Goal: Task Accomplishment & Management: Complete application form

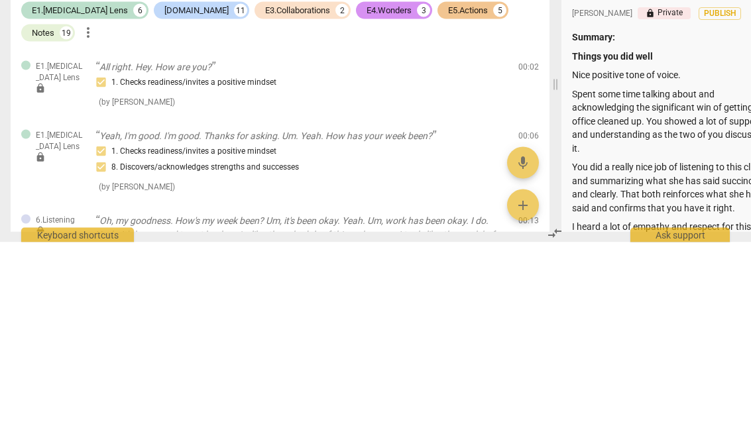
scroll to position [337, 0]
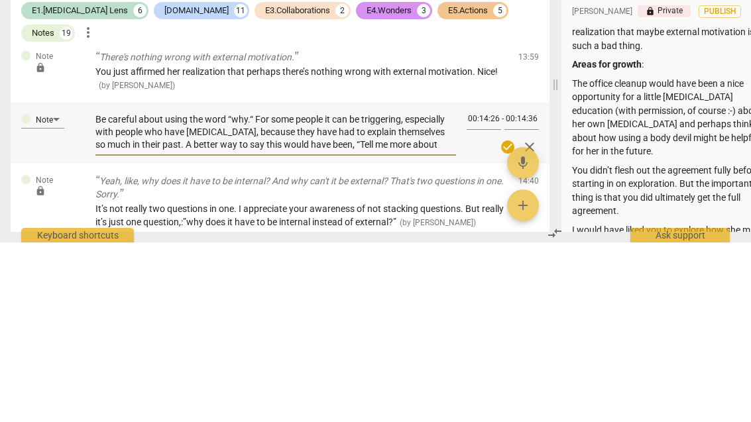
type textarea "Be careful about using the word “why.“ For some people it can be triggering, es…"
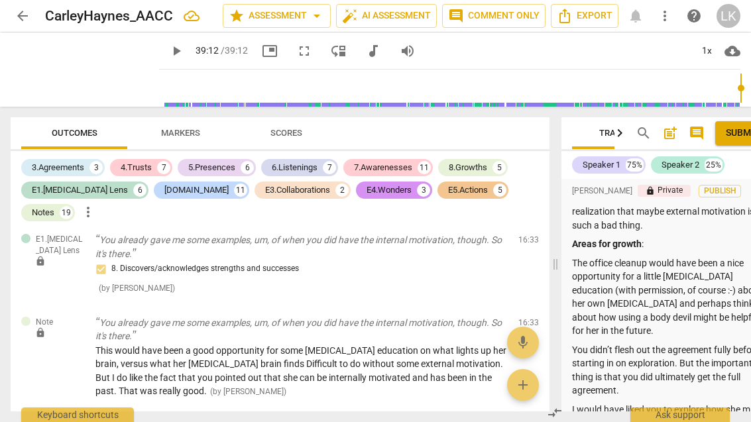
scroll to position [3863, 0]
click at [505, 317] on span "edit" at bounding box center [505, 325] width 16 height 16
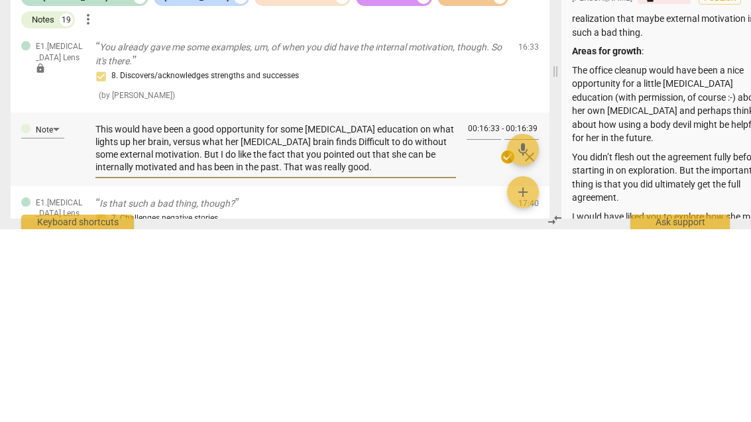
click at [313, 316] on textarea "This would have been a good opportunity for some [MEDICAL_DATA] education on wh…" at bounding box center [275, 341] width 360 height 50
type textarea "This would have been a good opportunity for some [MEDICAL_DATA] education on wh…"
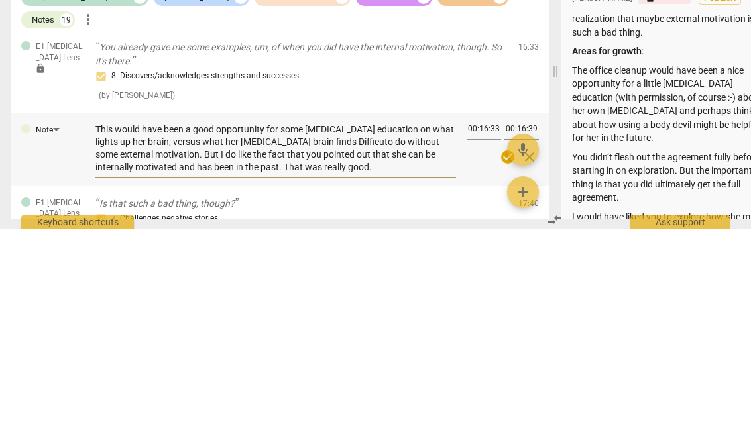
type textarea "This would have been a good opportunity for some [MEDICAL_DATA] education on wh…"
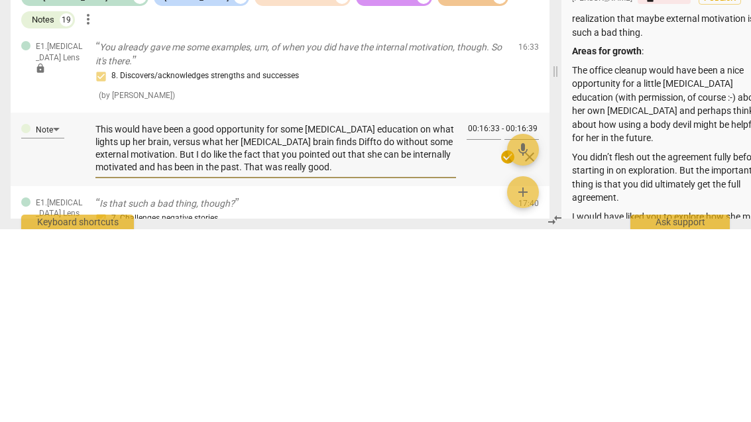
type textarea "This would have been a good opportunity for some [MEDICAL_DATA] education on wh…"
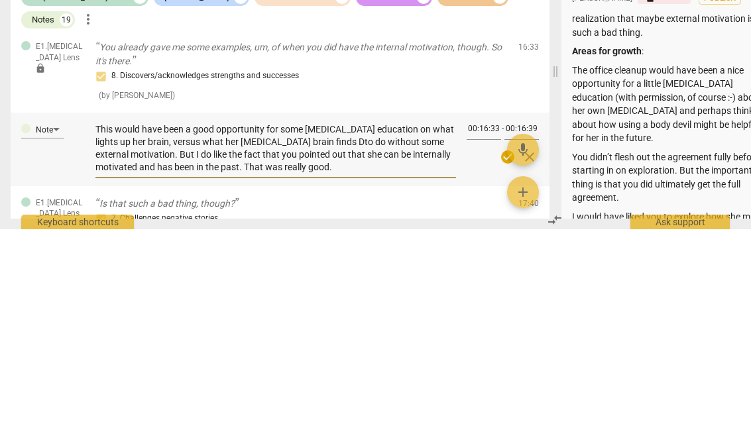
type textarea "This would have been a good opportunity for some [MEDICAL_DATA] education on wh…"
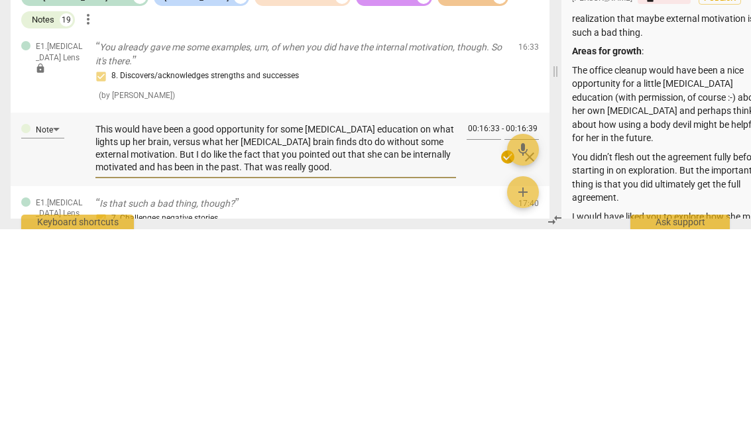
type textarea "This would have been a good opportunity for some [MEDICAL_DATA] education on wh…"
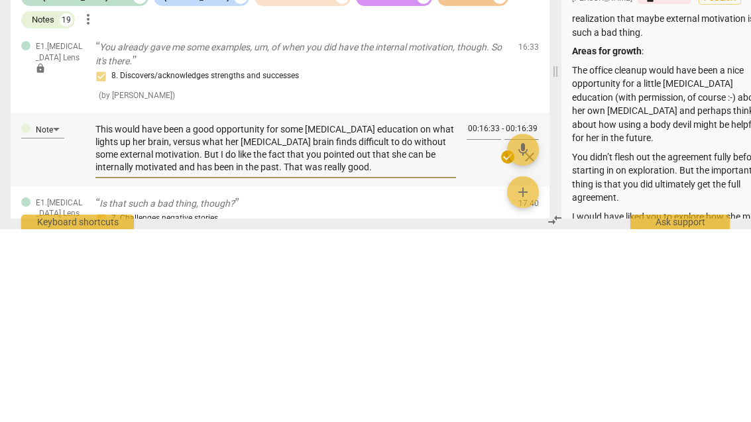
click at [525, 342] on span "close" at bounding box center [529, 350] width 16 height 16
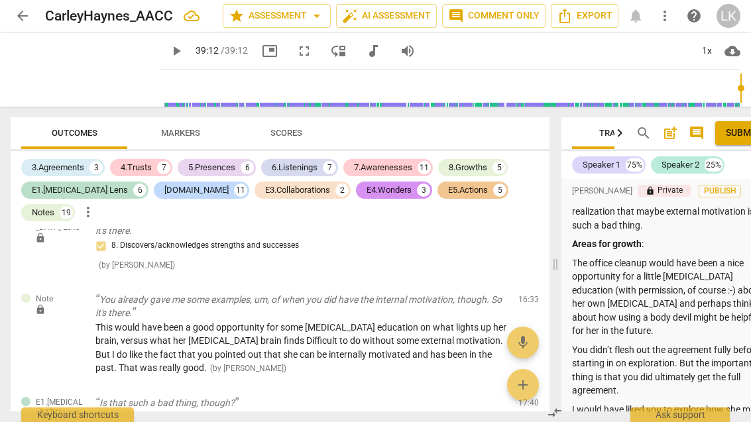
scroll to position [3885, 0]
click at [507, 295] on span "edit" at bounding box center [505, 303] width 16 height 16
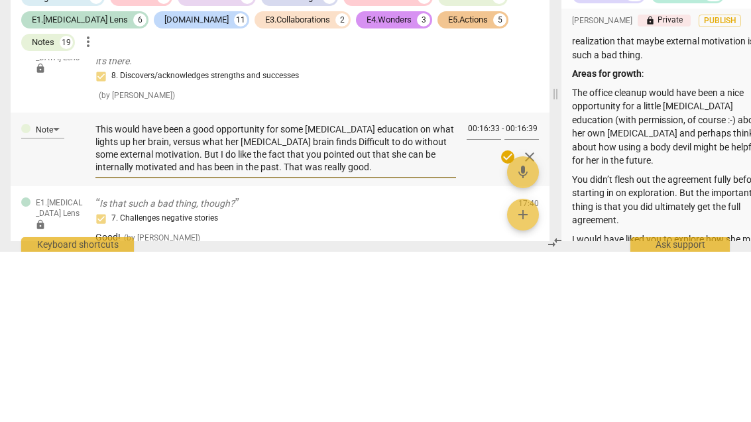
click at [311, 293] on textarea "This would have been a good opportunity for some [MEDICAL_DATA] education on wh…" at bounding box center [275, 318] width 360 height 50
type textarea "This would have been a good opportunity for some [MEDICAL_DATA] education on wh…"
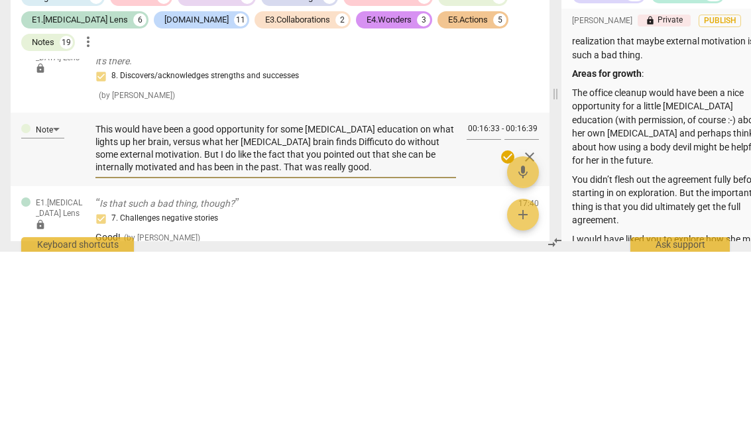
type textarea "This would have been a good opportunity for some [MEDICAL_DATA] education on wh…"
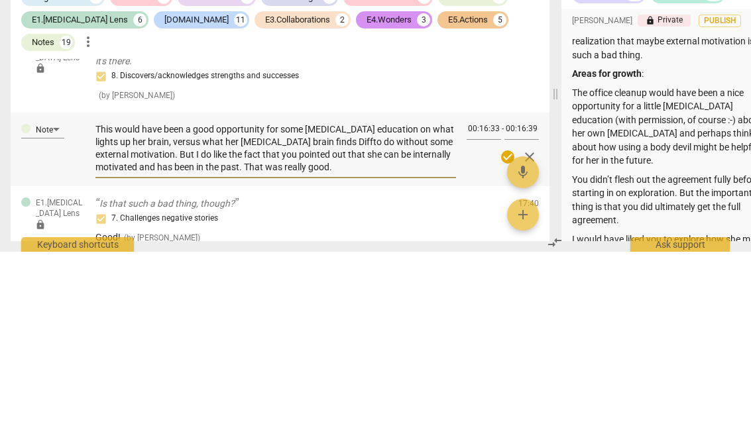
type textarea "This would have been a good opportunity for some [MEDICAL_DATA] education on wh…"
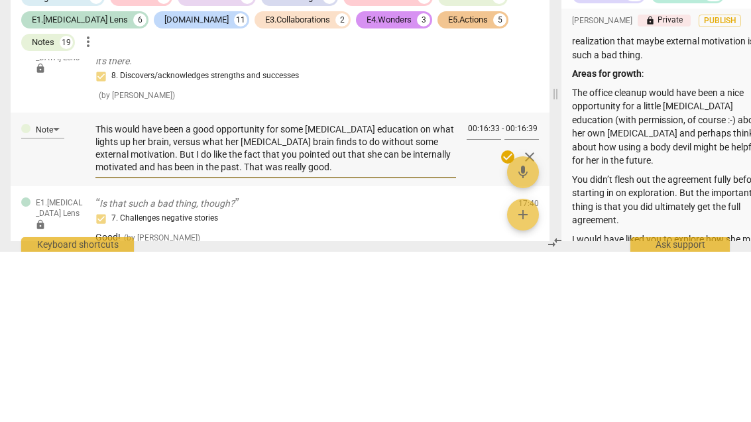
type textarea "This would have been a good opportunity for some [MEDICAL_DATA] education on wh…"
click at [503, 319] on span "check_circle" at bounding box center [507, 327] width 16 height 16
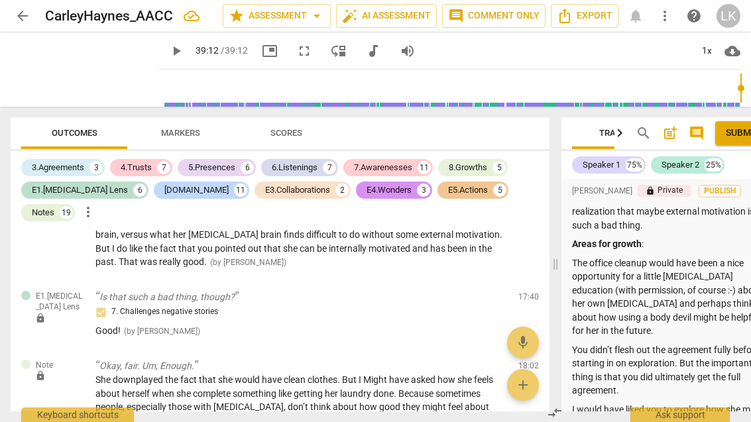
scroll to position [3992, 0]
click at [504, 360] on span "edit" at bounding box center [505, 368] width 16 height 16
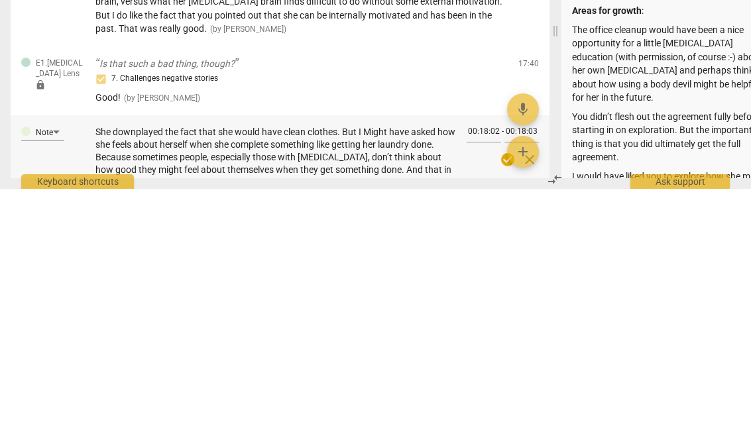
click at [390, 350] on div "She downplayed the fact that she would have clean clothes. But I Might have ask…" at bounding box center [275, 383] width 360 height 67
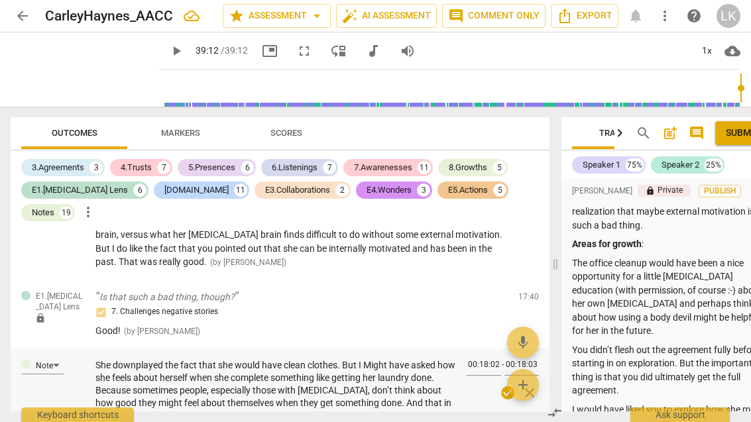
click at [392, 359] on textarea "She downplayed the fact that she would have clean clothes. But I Might have ask…" at bounding box center [275, 384] width 360 height 50
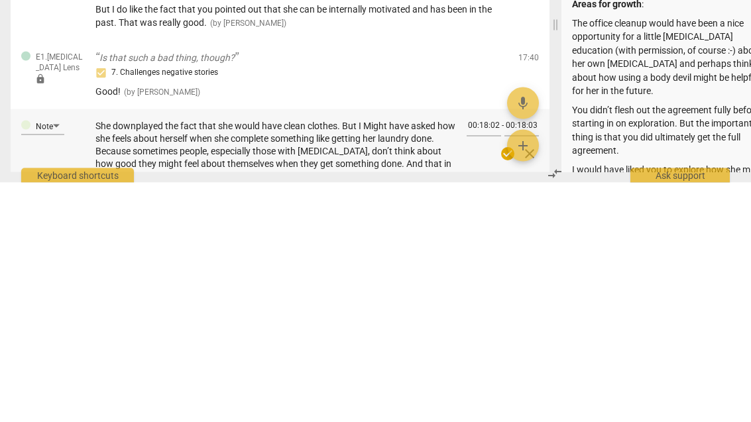
type textarea "She downplayed the fact that she would have clean clothes. But I Mighthave aske…"
type textarea "She downplayed the fact that she would have clean clothes. But I [PERSON_NAME] …"
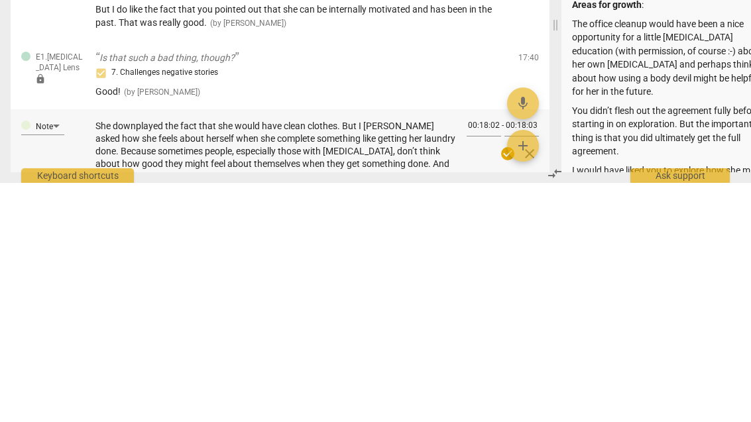
type textarea "She downplayed the fact that she would have clean clothes. But I [PERSON_NAME] …"
type textarea "She downplayed the fact that she would have clean clothes. But I Mhave asked ho…"
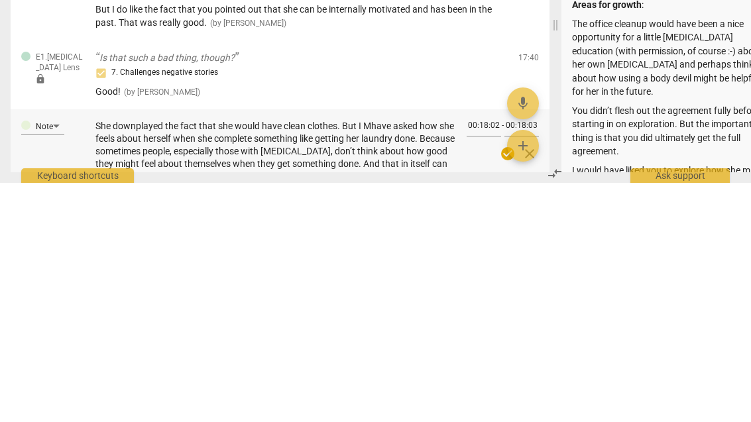
type textarea "She downplayed the fact that she would have clean clothes. But I Mhave asked ho…"
type textarea "She downplayed the fact that she would have clean clothes. But I have asked how…"
type textarea "She downplayed the fact that she would have clean clothes. But I mhave asked ho…"
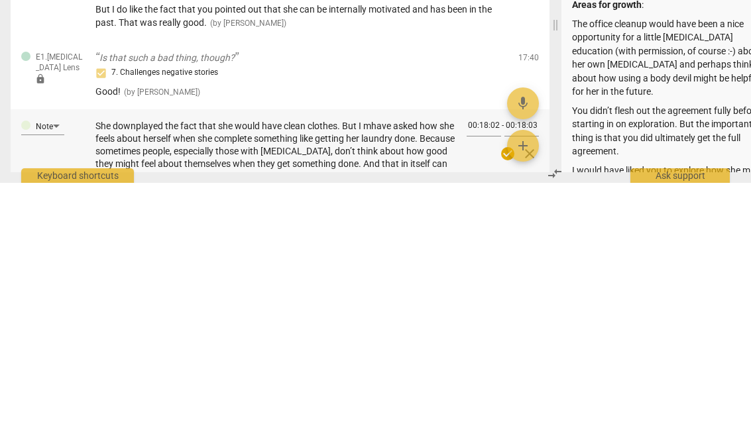
type textarea "She downplayed the fact that she would have clean clothes. But I mihave asked h…"
type textarea "She downplayed the fact that she would have clean clothes. But I mighthave aske…"
type textarea "She downplayed the fact that she would have clean clothes. But I might have ask…"
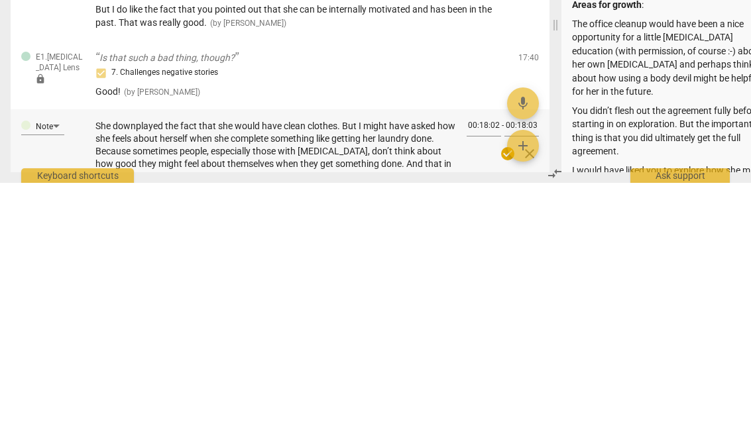
click at [364, 359] on textarea "She downplayed the fact that she would have clean clothes. But I might have ask…" at bounding box center [275, 384] width 360 height 50
click at [291, 359] on textarea "She downplayed the fact that she would have clean clothes. But I might have ask…" at bounding box center [275, 384] width 360 height 50
click at [329, 359] on textarea "She downplayed the fact that she would have clean clothes. But I might have ask…" at bounding box center [275, 384] width 360 height 50
click at [360, 359] on textarea "She downplayed the fact that she would have clean clothes. But I might have ask…" at bounding box center [275, 384] width 360 height 50
type textarea "She downplayed the fact that she would have clean clothes. [PERSON_NAME] might …"
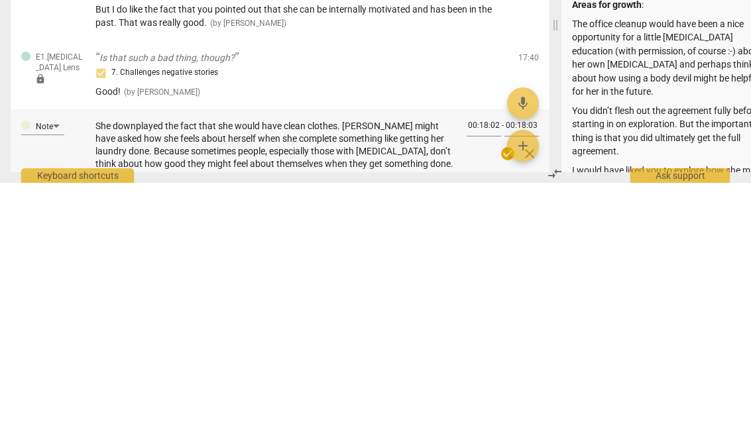
type textarea "She downplayed the fact that she would have clean clothes. [PERSON_NAME] might …"
type textarea "She downplayed the fact that she would have clean clothes. I might have asked h…"
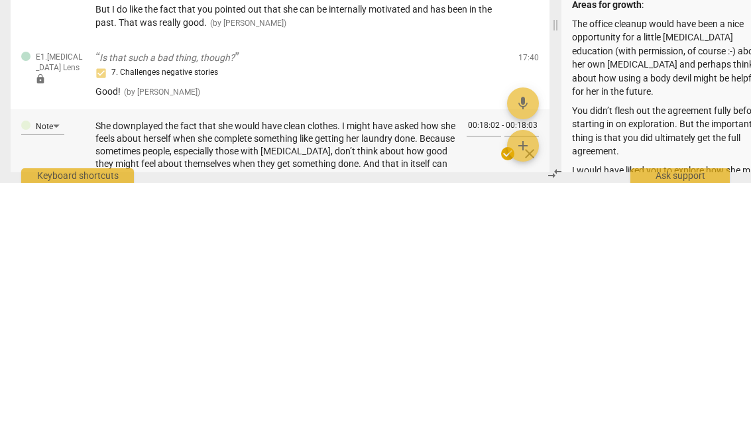
type textarea "She downplayed the fact that she would have clean clothes. I might have asked h…"
click at [506, 385] on span "check_circle" at bounding box center [507, 393] width 16 height 16
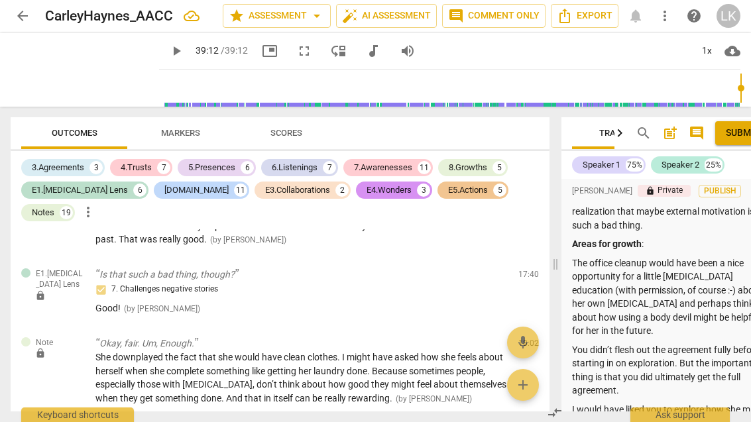
scroll to position [4014, 0]
click at [510, 338] on span "edit" at bounding box center [505, 346] width 16 height 16
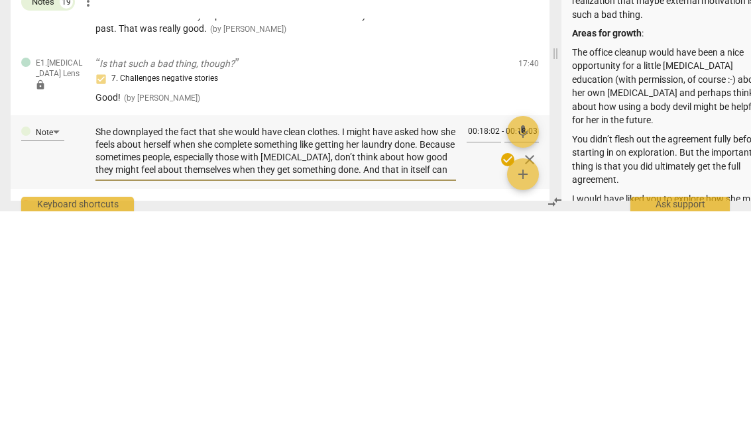
click at [401, 337] on textarea "She downplayed the fact that she would have clean clothes. I might have asked h…" at bounding box center [275, 362] width 360 height 50
click at [397, 337] on textarea "She downplayed the fact that she would have clean clothes. I might have asked h…" at bounding box center [275, 362] width 360 height 50
type textarea "She downplayed the fact that she would have clean clothes. I might have asked h…"
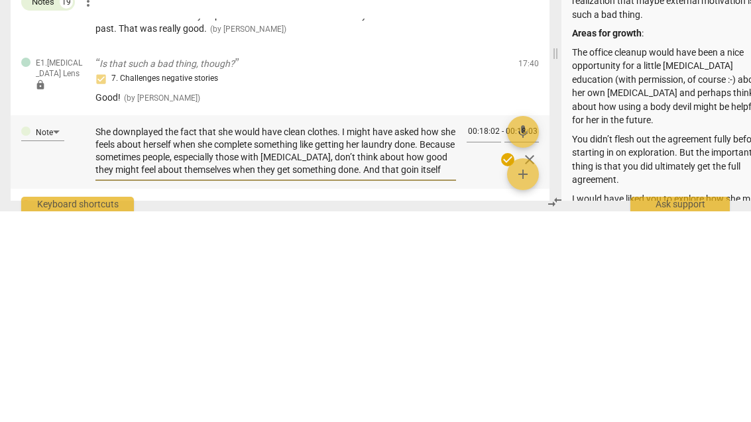
type textarea "She downplayed the fact that she would have clean clothes. I might have asked h…"
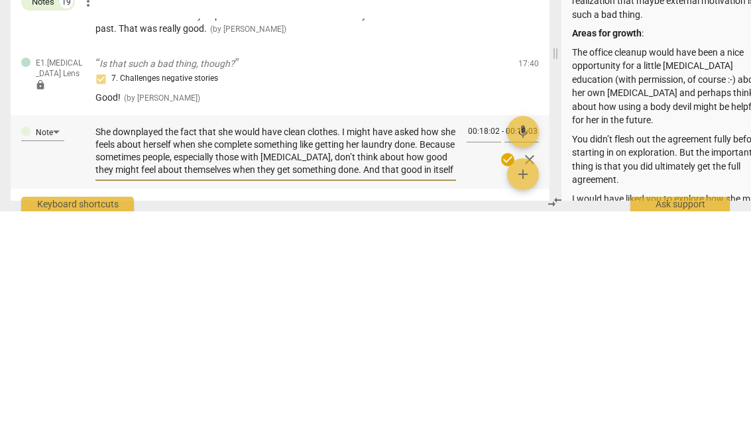
type textarea "She downplayed the fact that she would have clean clothes. I might have asked h…"
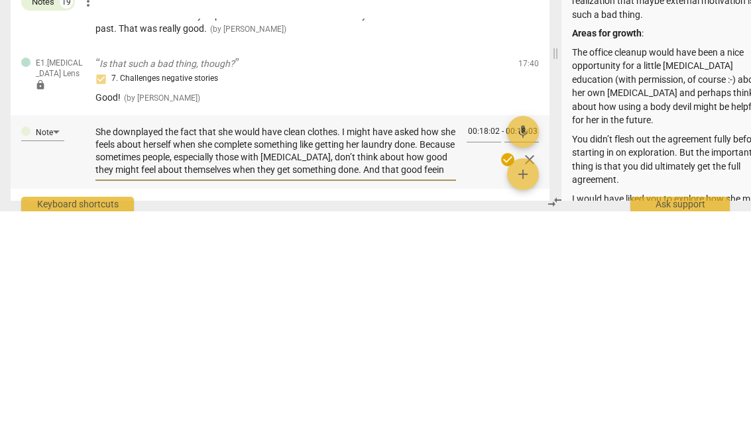
type textarea "She downplayed the fact that she would have clean clothes. I might have asked h…"
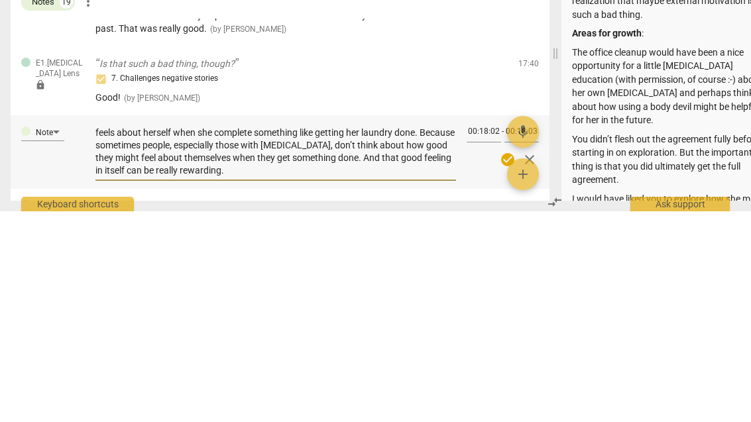
click at [507, 362] on span "check_circle" at bounding box center [507, 370] width 16 height 16
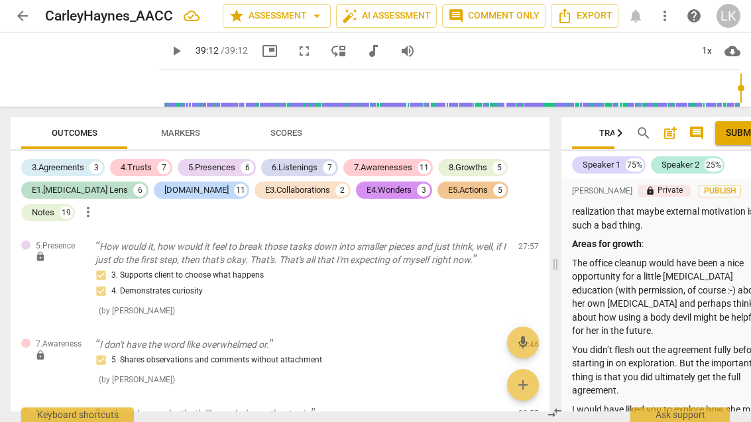
scroll to position [5321, 0]
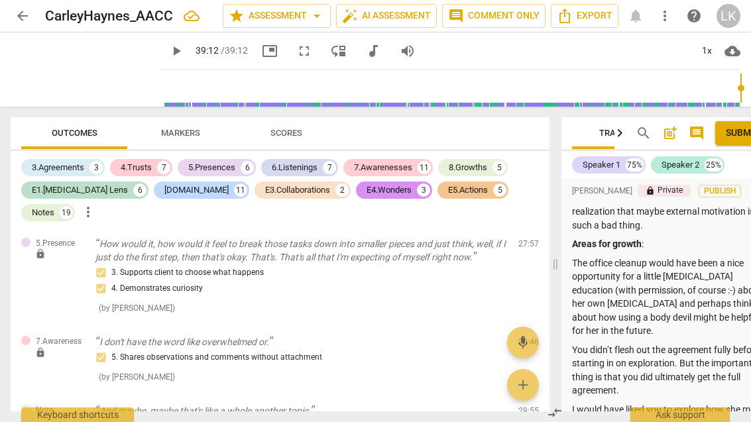
click at [503, 406] on span "edit" at bounding box center [505, 414] width 16 height 16
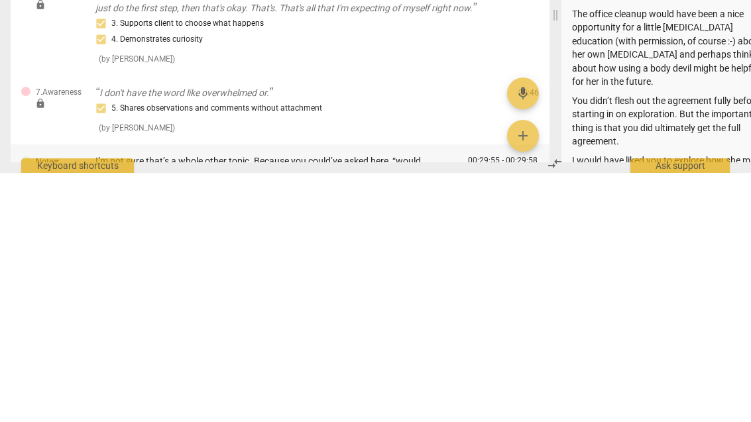
click at [429, 395] on div "I’m not sure that’s a whole other topic. Because you could’ve asked here, “woul…" at bounding box center [275, 422] width 360 height 54
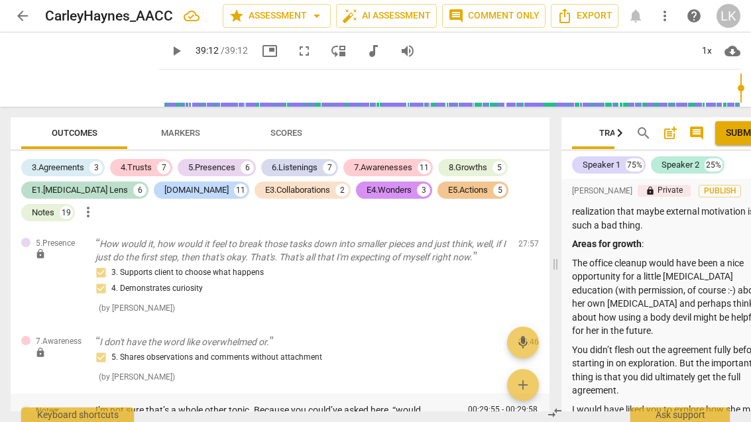
click at [429, 404] on textarea "I’m not sure that’s a whole other topic. Because you could’ve asked here, “woul…" at bounding box center [275, 423] width 360 height 38
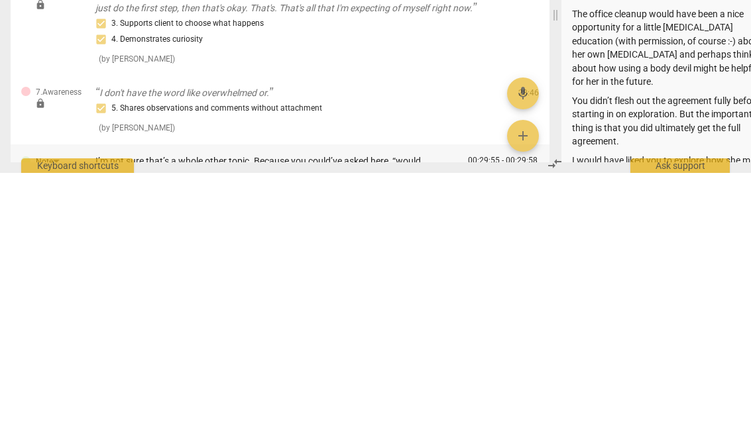
type textarea "I’m not sure that’s a whole other topic. Because you could’ve asked here, “woul…"
type textarea "I’m not sure that’s a whole other topic. Because you could’ve asked here, “woub…"
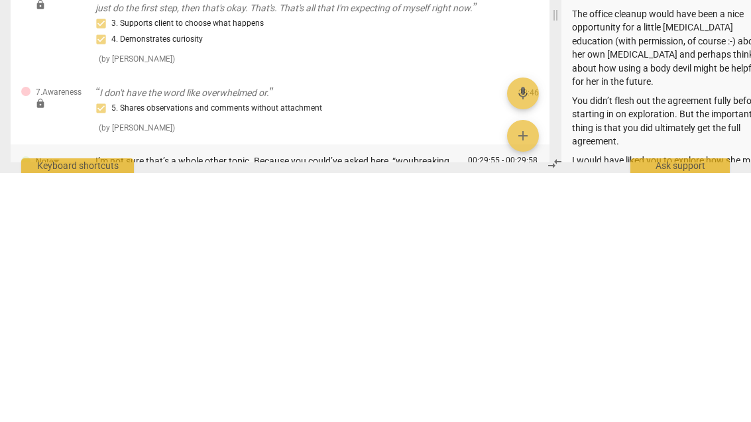
type textarea "I’m not sure that’s a whole other topic. Because you could’ve asked here, “wobr…"
type textarea "I’m not sure that’s a whole other topic. Because you could’ve asked here, “wbre…"
type textarea "I’m not sure that’s a whole other topic. Because you could’ve asked here, “brea…"
type textarea "I’m not sure that’s a whole other topic. Because you could’ve asked here, “Wbre…"
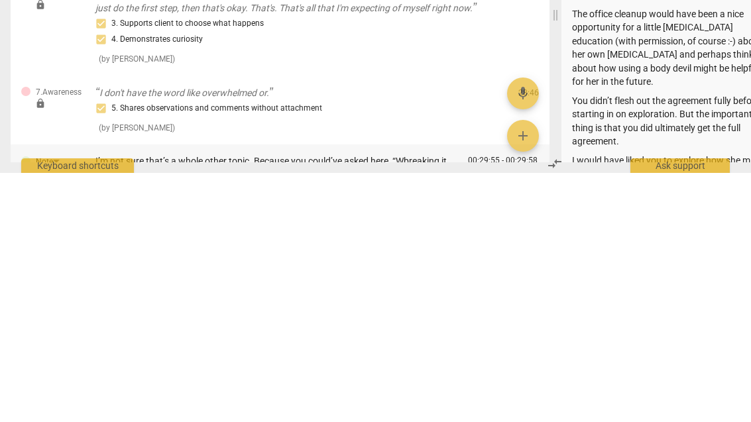
type textarea "I’m not sure that’s a whole other topic. Because you could’ve asked here, “Wbre…"
type textarea "I’m not sure that’s a whole other topic. Because you could’ve asked here, “Wobr…"
type textarea "I’m not sure that’s a whole other topic. Because you could’ve asked here, “Woul…"
click at [276, 404] on textarea "I’m not sure that’s a whole other topic. Because you could’ve asked here, “Woul…" at bounding box center [275, 423] width 360 height 38
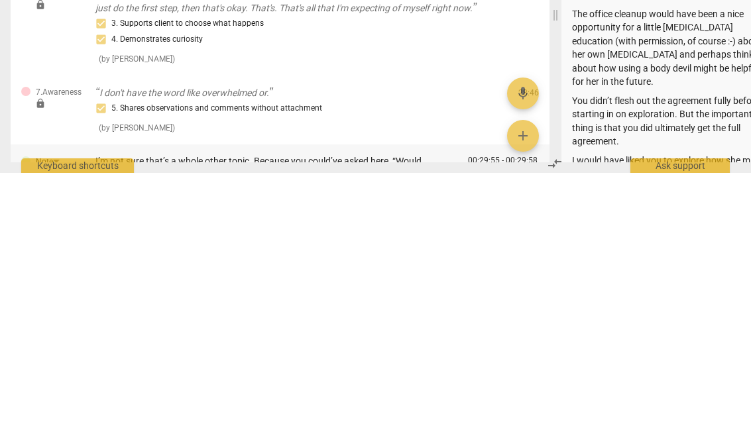
type textarea "I’m not sure that’s a whole other topic. Because you could’ve asked here, “Woul…"
click at [386, 404] on textarea "I’m not sure that’s a whole other topic. Because you could’ve asked here, “Woul…" at bounding box center [275, 423] width 360 height 38
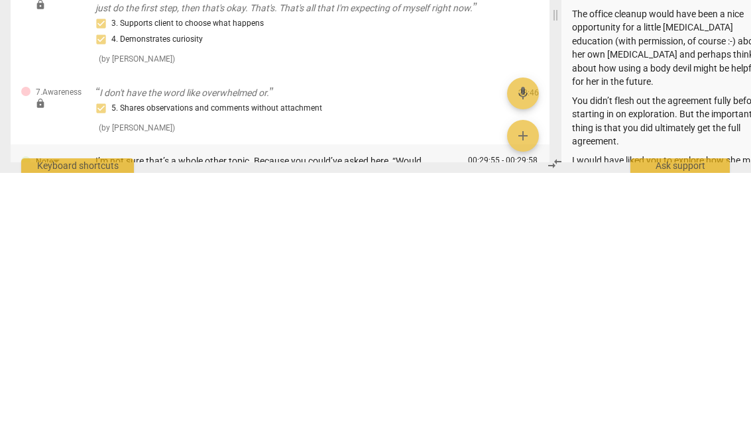
click at [390, 404] on textarea "I’m not sure that’s a whole other topic. Because you could’ve asked here, “Woul…" at bounding box center [275, 423] width 360 height 38
type textarea "I’m not sure that’s a whole other topic. Because you could’ve asked here, “Woul…"
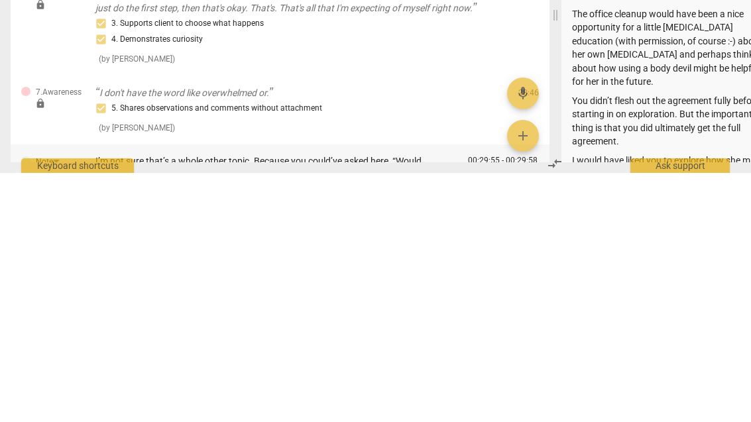
type textarea "I’m not sure that’s a whole other topic. Because you could’ve asked here, “Woul…"
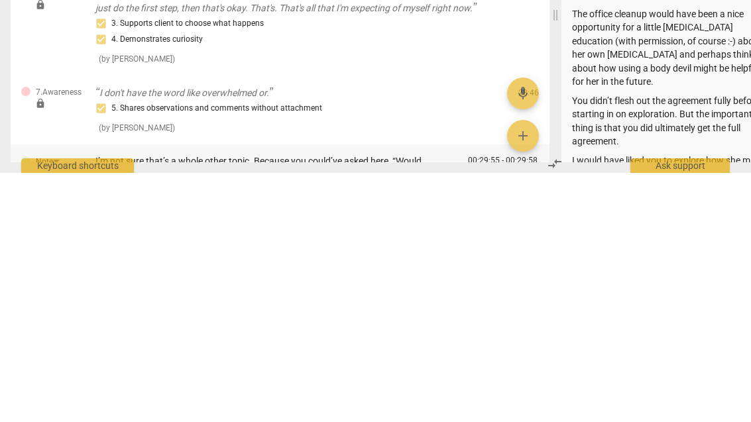
type textarea "I’m not sure that’s a whole other topic. Because you could’ve asked here, “Woul…"
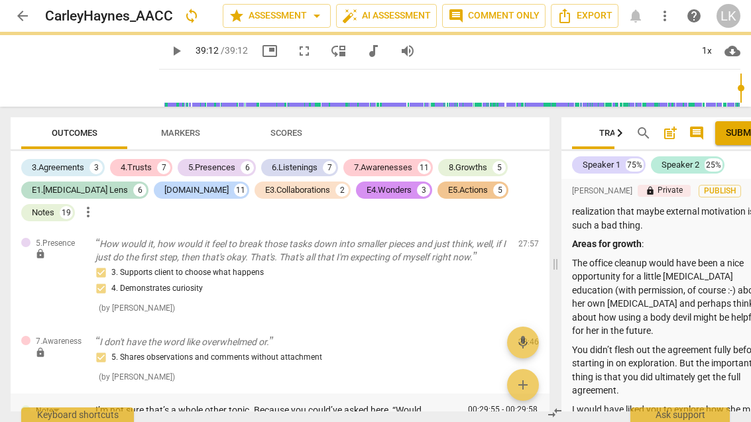
type textarea "I’m not sure that’s a whole other topic. Because you could’ve asked here, “Woul…"
click at [515, 339] on span "mic" at bounding box center [523, 343] width 16 height 16
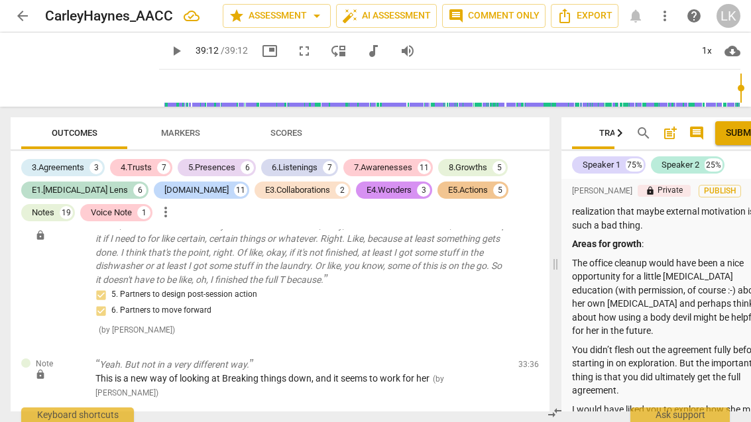
scroll to position [6028, 0]
click at [509, 359] on span "edit" at bounding box center [505, 367] width 16 height 16
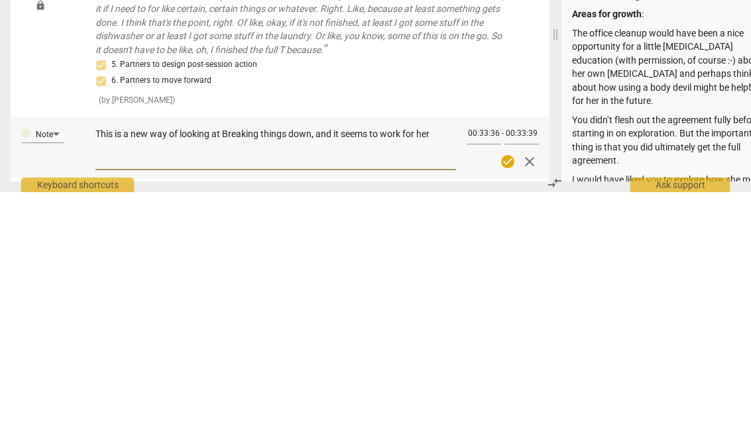
click at [266, 358] on textarea "This is a new way of looking at Breaking things down, and it seems to work for …" at bounding box center [275, 377] width 360 height 38
type textarea "This is a new way of looking at Breakingthings down, and it seems to work for h…"
type textarea "This is a new way of looking at Breakinthings down, and it seems to work for her"
type textarea "This is a new way of looking at Breakithings down, and it seems to work for her"
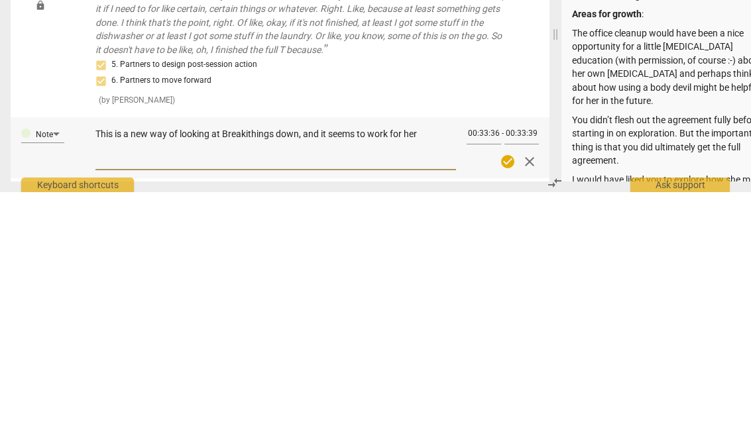
type textarea "This is a new way of looking at Breakithings down, and it seems to work for her"
type textarea "This is a new way of looking at Breakthings down, and it seems to work for her"
type textarea "This is a new way of looking at Breathings down, and it seems to work for her"
type textarea "This is a new way of looking at [GEOGRAPHIC_DATA] down, and it seems to work fo…"
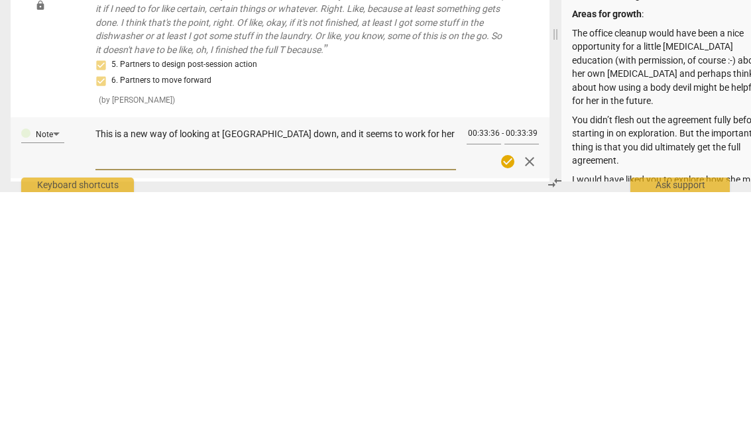
type textarea "This is a new way of looking at Brthings down, and it seems to work for her"
type textarea "This is a new way of looking at Bthings down, and it seems to work for her"
type textarea "This is a new way of looking at things down, and it seems to work for her"
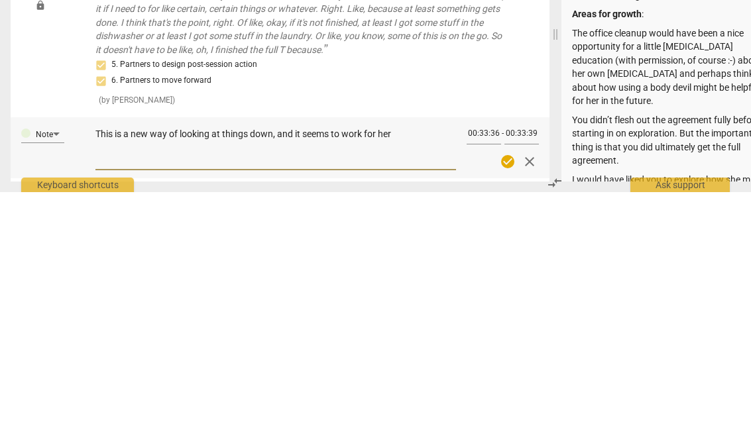
type textarea "This is a new way of looking at things down, and it seems to work for her"
type textarea "This is a new way of looking at bthings down, and it seems to work for her"
type textarea "This is a new way of looking at brthings down, and it seems to work for her"
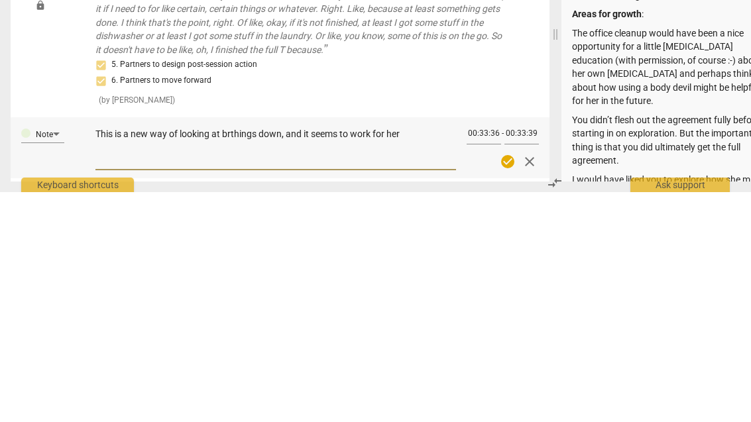
type textarea "This is a new way of looking at brethings down, and it seems to work for her"
type textarea "This is a new way of looking at breathings down, and it seems to work for her"
type textarea "This is a new way of looking at breakingthings down, and it seems to work for h…"
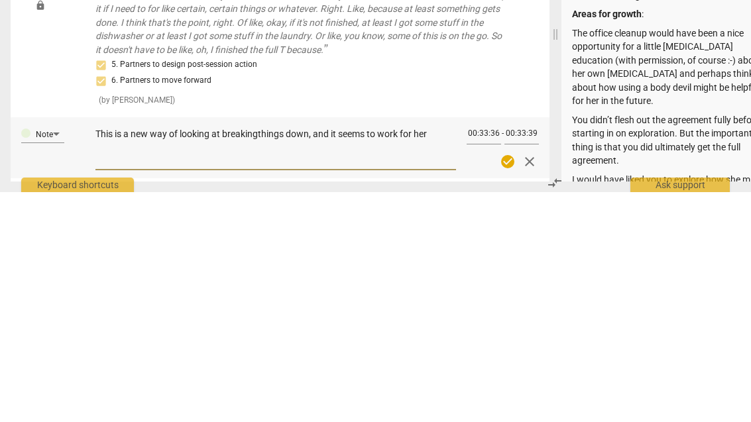
type textarea "This is a new way of looking at breaking things down, and it seems to work for …"
click at [441, 358] on textarea "This is a new way of looking at breaking things down, and it seems to work for …" at bounding box center [275, 377] width 360 height 38
type textarea "This is a new way of looking at breaking things down, and it seems to work for …"
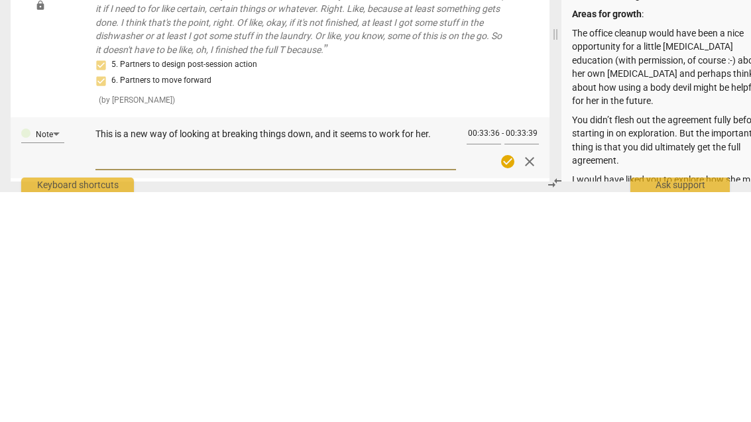
type textarea "This is a new way of looking at breaking things down, and it seems to work for …"
click at [521, 384] on span "close" at bounding box center [529, 392] width 16 height 16
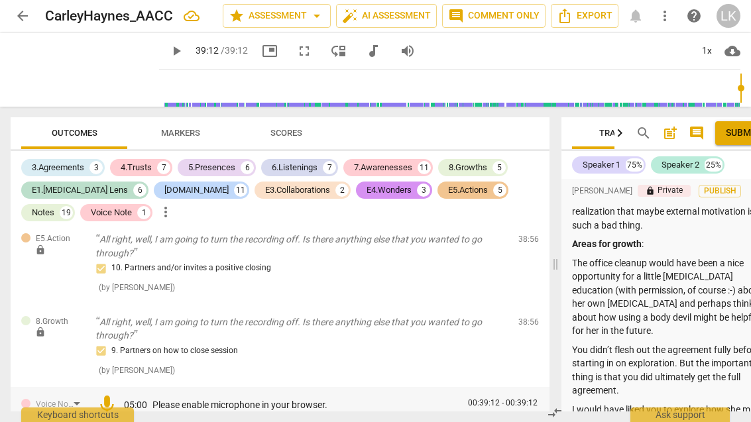
scroll to position [6963, 0]
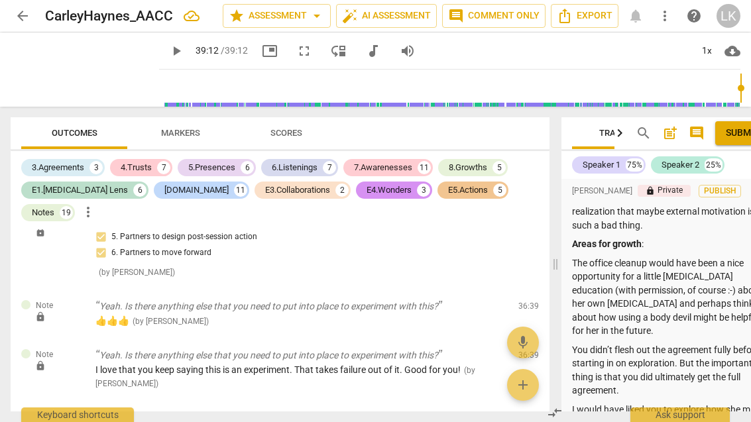
scroll to position [6471, 0]
click at [508, 413] on span "edit" at bounding box center [505, 421] width 16 height 16
click at [350, 411] on textarea "You have given her permission to use an external motivator. Sometimes ADHDers n…" at bounding box center [275, 430] width 360 height 38
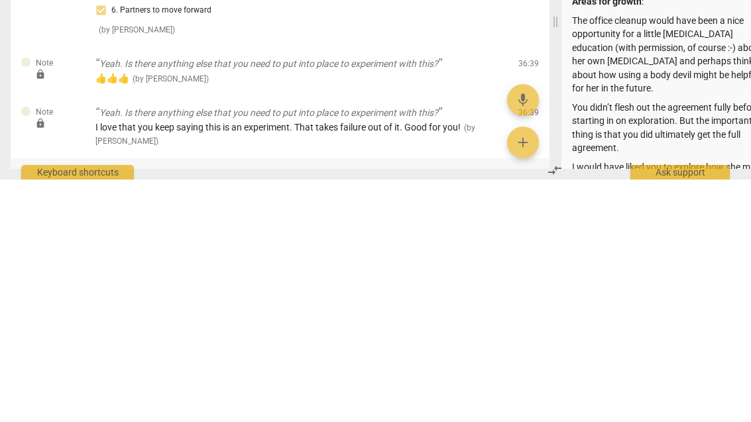
type textarea "You have given her permission to use an external motivator. ESometimes ADHDers …"
type textarea "You have given her permission to use an external motivator. EvSometimes ADHDers…"
type textarea "You have given her permission to use an external motivator. EveSometimes ADHDer…"
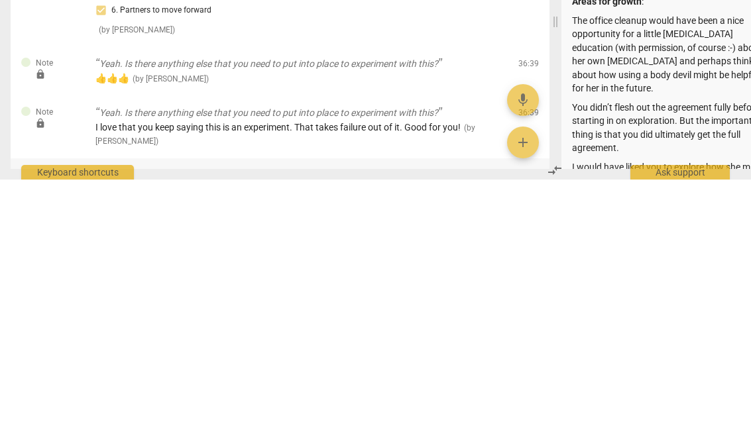
type textarea "You have given her permission to use an external motivator. EvenSometimes ADHDe…"
type textarea "You have given her permission to use an external motivator. Even Sometimes ADHD…"
type textarea "You have given her permission to use an external motivator. Even tSometimes ADH…"
type textarea "You have given her permission to use an external motivator. Even thSometimes AD…"
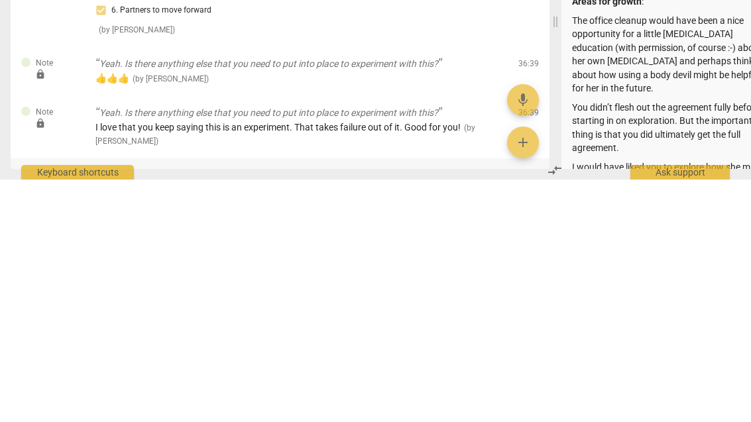
type textarea "You have given her permission to use an external motivator. Even though Sometim…"
type textarea "You have given her permission to use an external motivator. Even though tSometi…"
type textarea "You have given her permission to use an external motivator. Even though thSomet…"
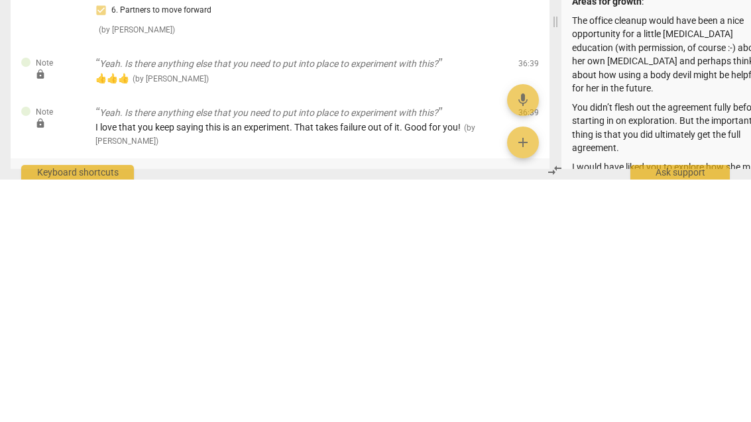
type textarea "You have given her permission to use an external motivator. Even though thaSome…"
type textarea "You have given her permission to use an external motivator. Even though thatSom…"
type textarea "You have given her permission to use an external motivator. Even though that So…"
type textarea "You have given her permission to use an external motivator. Even though that pS…"
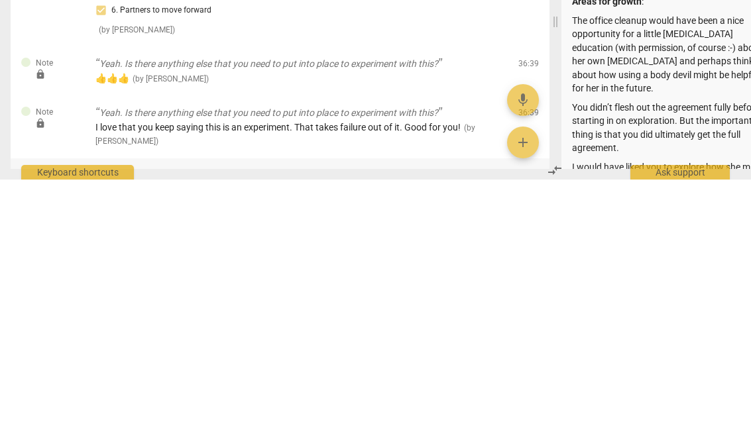
type textarea "You have given her permission to use an external motivator. Even though that pS…"
type textarea "You have given her permission to use an external motivator. Even though that pu…"
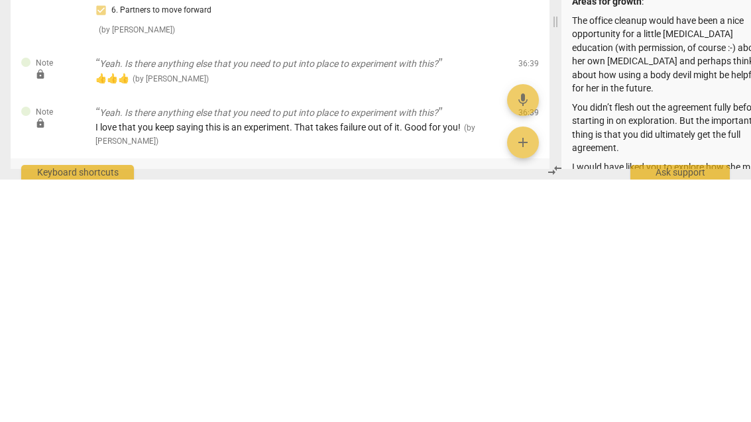
type textarea "You have given her permission to use an external motivator. Even though that pu…"
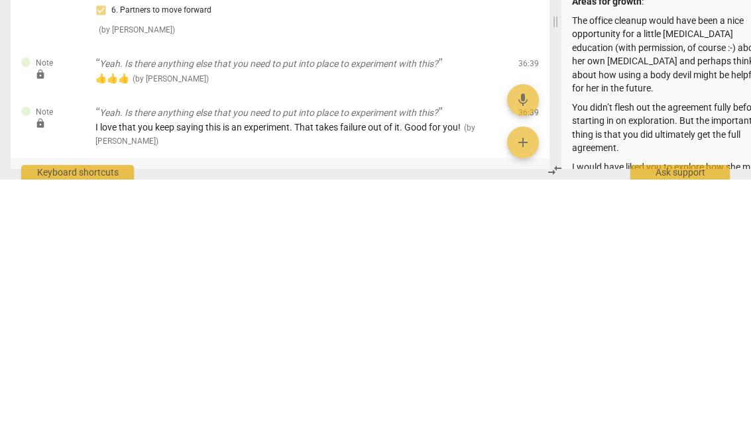
type textarea "You have given her permission to use an external motivator. Even though that pu…"
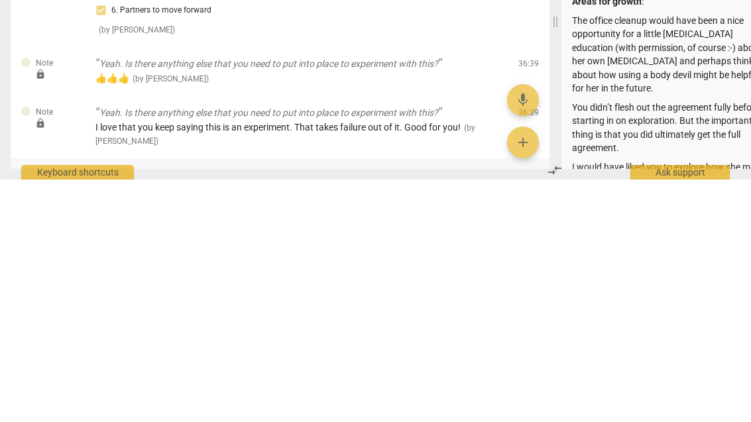
type textarea "You have given her permission to use an external motivator. Even though that pu…"
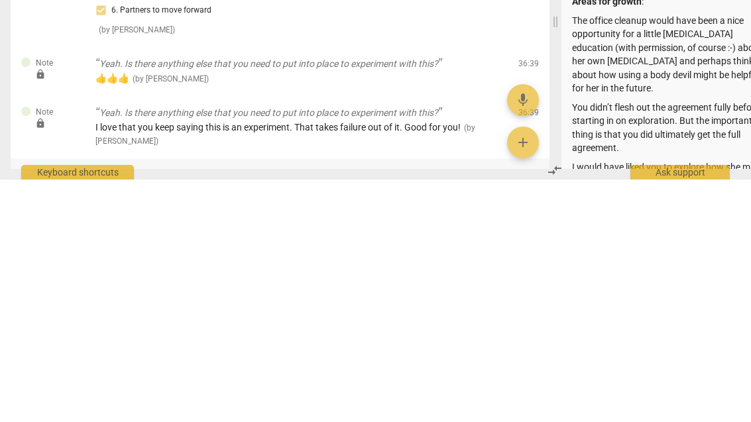
type textarea "You have given her permission to use an external motivator. Even though that pu…"
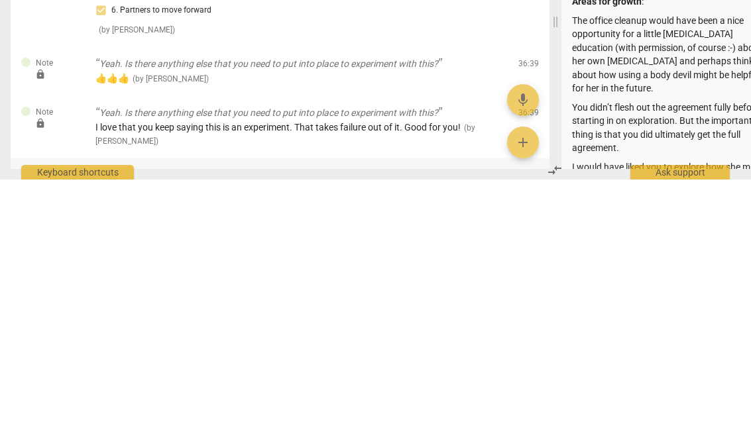
type textarea "You have given her permission to use an external motivator. Even though that pu…"
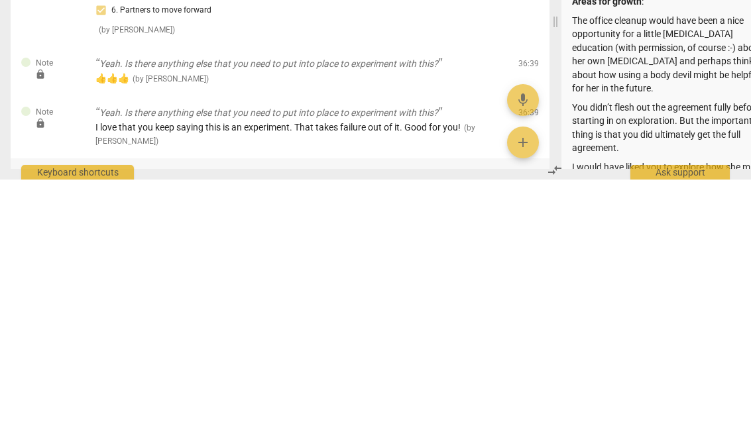
type textarea "You have given her permission to use an external motivator. Even though that pu…"
click at [324, 411] on textarea "You have given her permission to use an external motivator. Even though that pu…" at bounding box center [275, 430] width 360 height 38
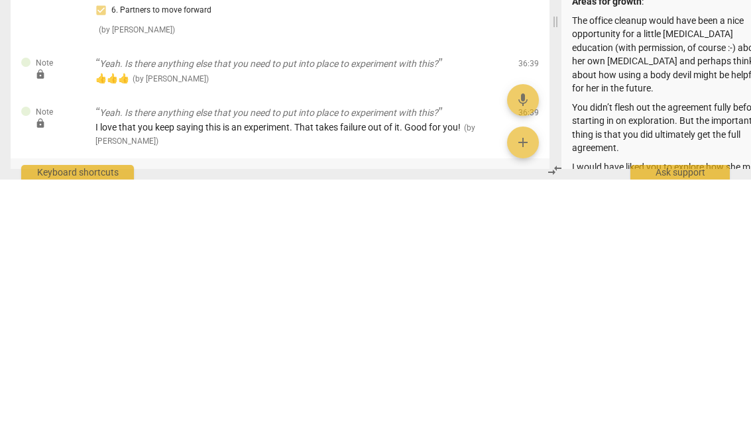
click at [305, 411] on textarea "You have given her permission to use an external motivator. Even though that pu…" at bounding box center [275, 430] width 360 height 38
click at [291, 411] on textarea "You have given her permission to use an external motivator. Even though that pu…" at bounding box center [275, 430] width 360 height 38
click at [349, 411] on textarea "You have given her permission to use an external motivator. Even though that pu…" at bounding box center [275, 430] width 360 height 38
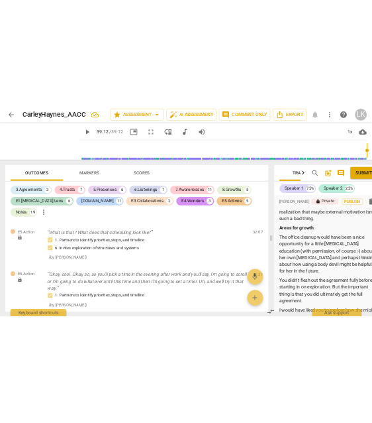
scroll to position [5859, 0]
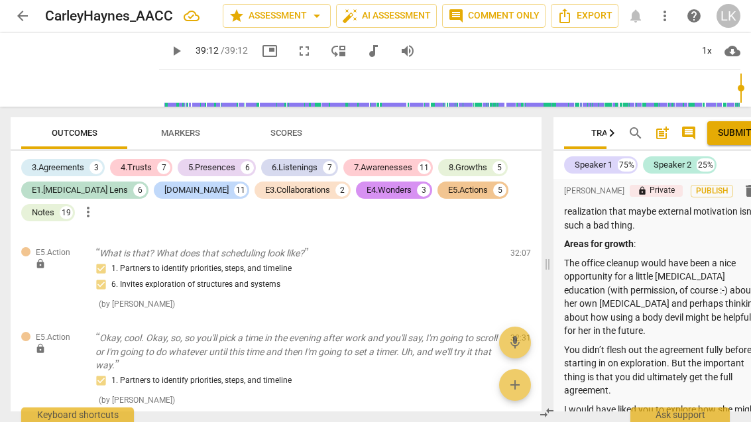
click at [21, 19] on span "arrow_back" at bounding box center [23, 16] width 16 height 16
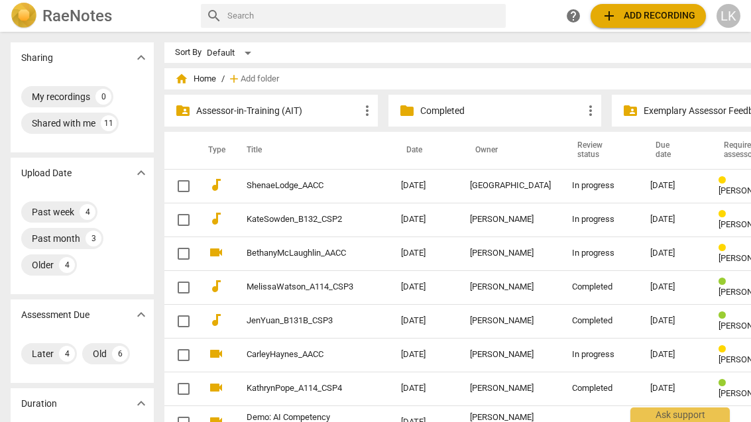
click at [464, 115] on p "Completed" at bounding box center [501, 111] width 163 height 14
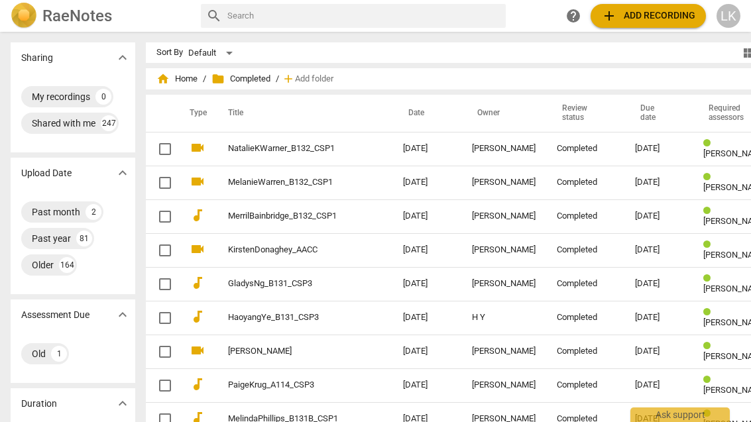
click at [366, 252] on td "KirstenDonaghey_AACC" at bounding box center [302, 250] width 180 height 34
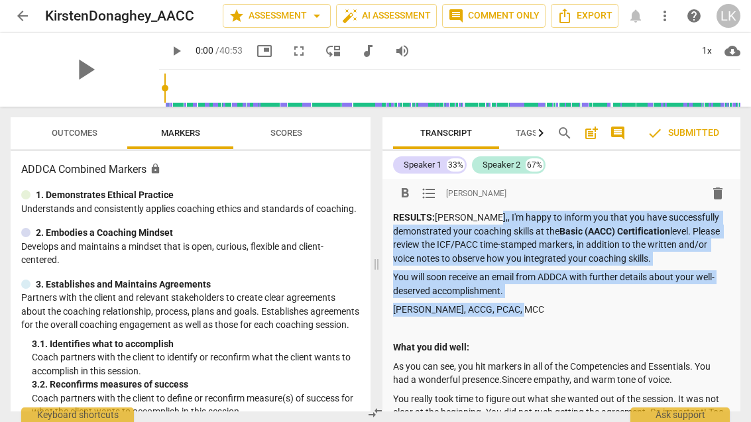
copy div "I'm happy to inform you that you have successfully demonstrated your coaching s…"
click at [33, 5] on link "arrow_back" at bounding box center [23, 16] width 24 height 24
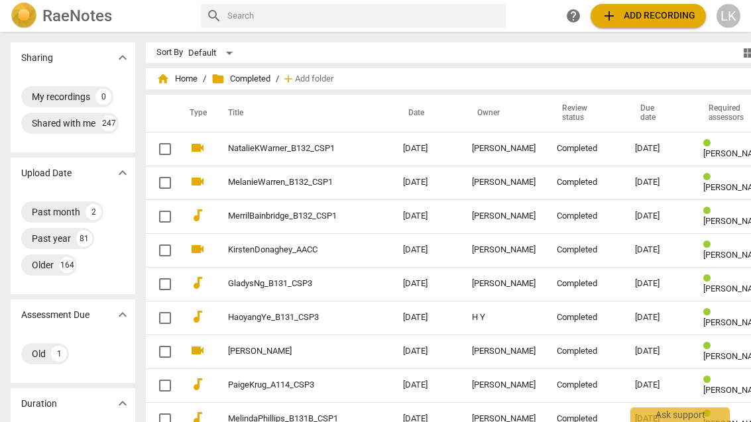
click at [170, 77] on span "home Home" at bounding box center [176, 78] width 41 height 13
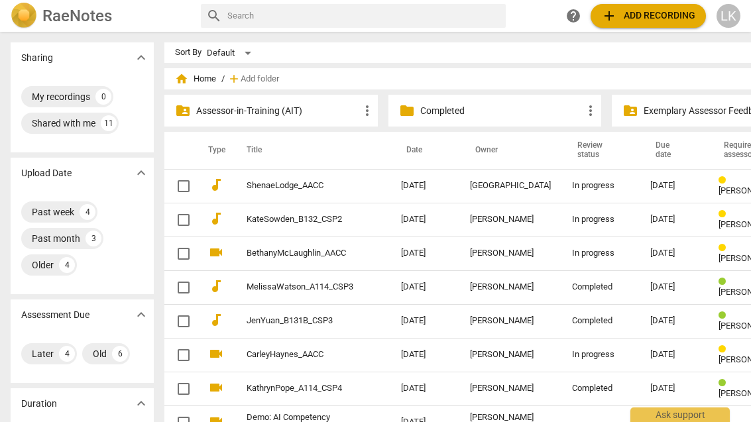
click at [572, 358] on div "In progress" at bounding box center [600, 355] width 57 height 10
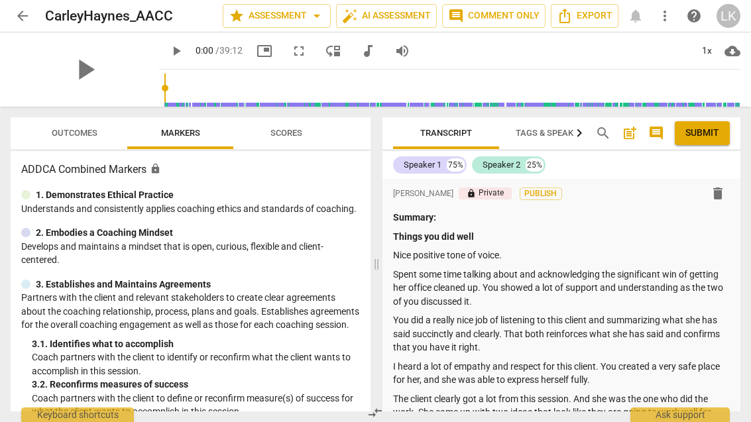
click at [465, 213] on p "Summary:" at bounding box center [561, 218] width 337 height 14
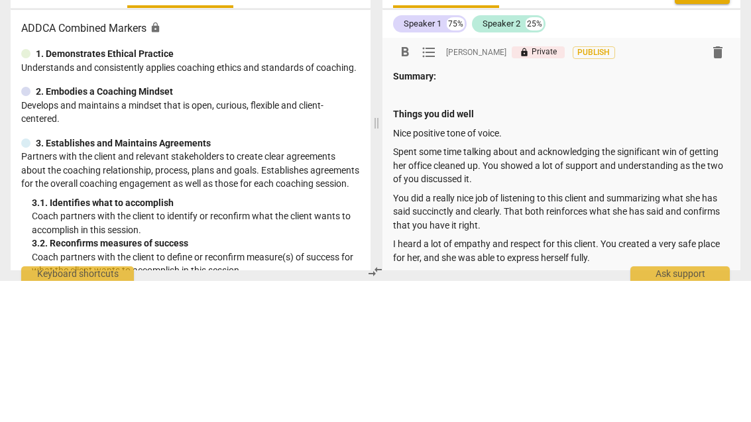
click at [423, 230] on p at bounding box center [561, 237] width 337 height 14
click at [458, 230] on p "[PERSON_NAME]," at bounding box center [561, 237] width 337 height 14
click at [450, 230] on p "[PERSON_NAME]," at bounding box center [561, 237] width 337 height 14
click at [464, 230] on p "[PERSON_NAME]," at bounding box center [561, 237] width 337 height 14
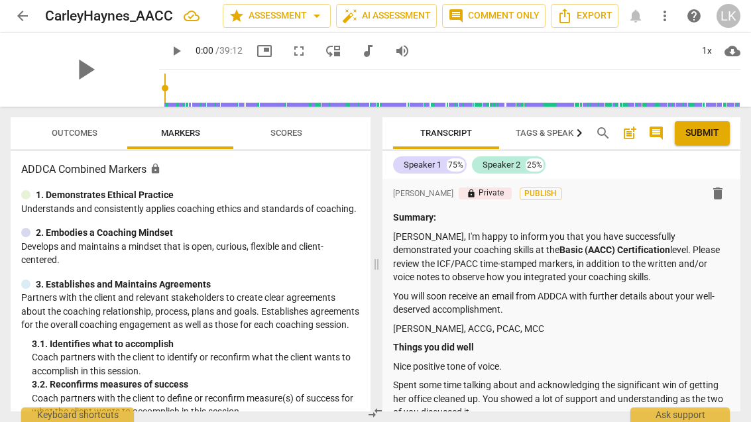
click at [704, 136] on span "Submit" at bounding box center [702, 133] width 34 height 13
click at [26, 7] on button "arrow_back" at bounding box center [23, 16] width 24 height 24
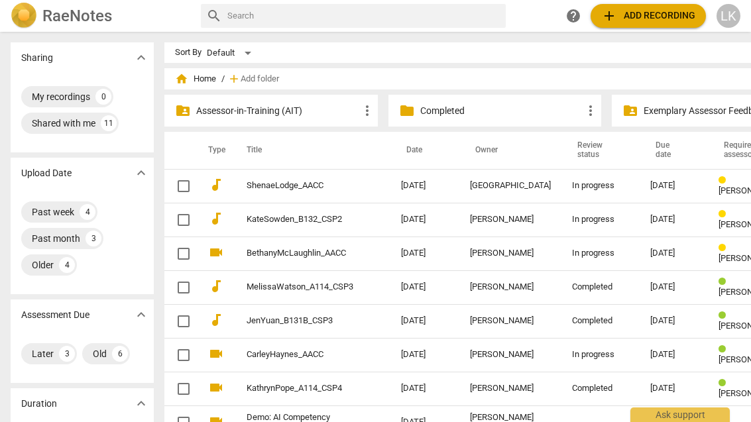
click at [313, 218] on link "KateSowden_B132_CSP2" at bounding box center [299, 220] width 107 height 10
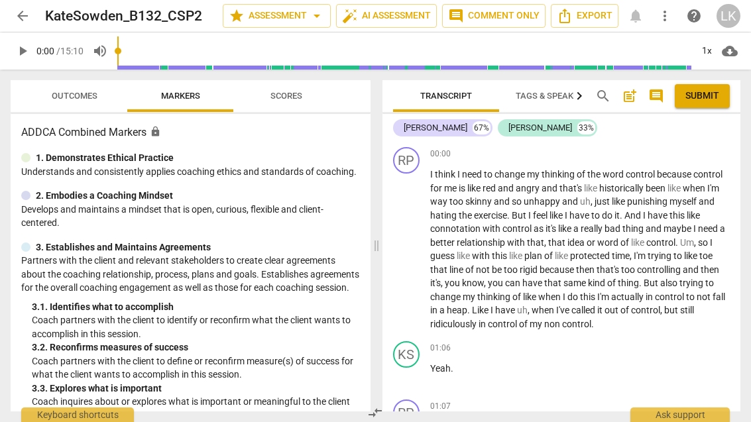
click at [28, 12] on span "arrow_back" at bounding box center [23, 16] width 16 height 16
